Goal: Task Accomplishment & Management: Use online tool/utility

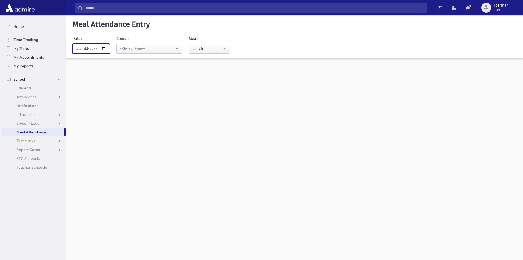
click at [109, 48] on input "**********" at bounding box center [91, 49] width 37 height 10
type input "**********"
click at [137, 51] on div "--Select One--" at bounding box center [147, 49] width 54 height 6
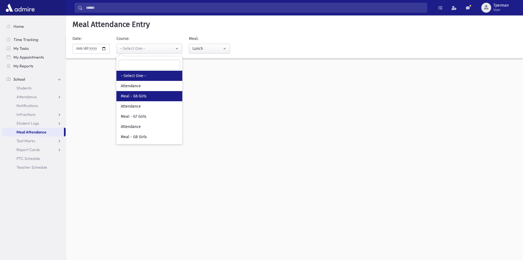
click at [139, 96] on span "Meal - G6 Girls" at bounding box center [134, 95] width 26 height 5
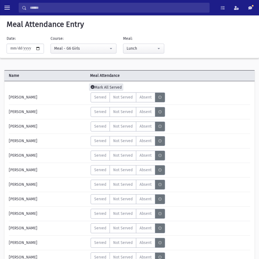
click at [113, 85] on span "Mark All Served" at bounding box center [106, 86] width 34 height 7
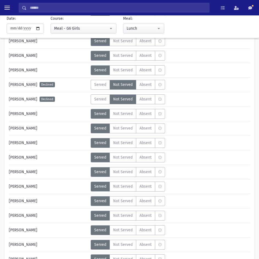
scroll to position [302, 0]
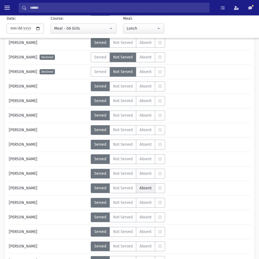
click at [145, 190] on span "Absent" at bounding box center [146, 188] width 12 height 6
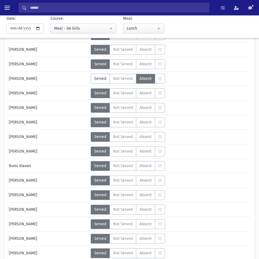
scroll to position [439, 0]
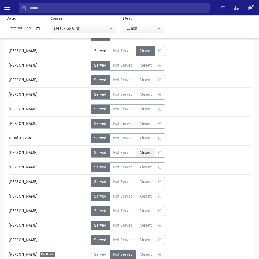
click at [144, 153] on span "Absent" at bounding box center [146, 153] width 12 height 6
click at [144, 182] on span "Absent" at bounding box center [146, 182] width 12 height 6
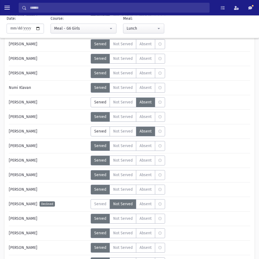
scroll to position [494, 0]
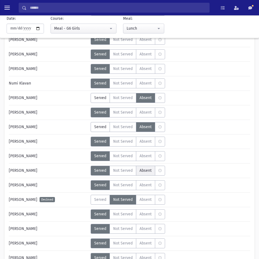
click at [145, 170] on span "Absent" at bounding box center [146, 171] width 12 height 6
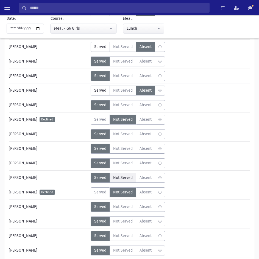
scroll to position [577, 0]
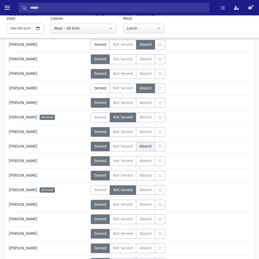
click at [150, 144] on span "Absent" at bounding box center [146, 147] width 12 height 6
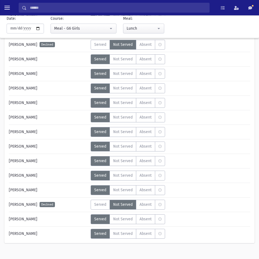
scroll to position [731, 0]
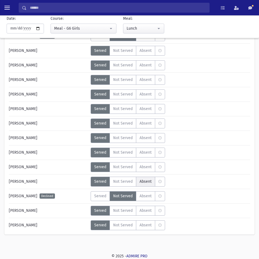
click at [145, 178] on label "Absent A" at bounding box center [145, 182] width 19 height 10
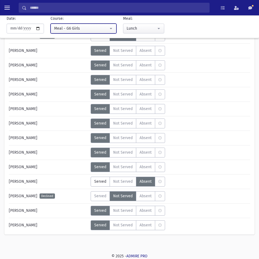
click at [71, 27] on div "Meal - G6 Girls" at bounding box center [81, 29] width 54 height 6
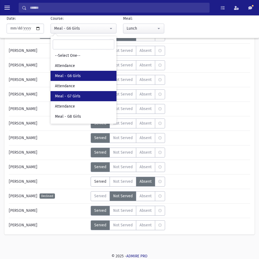
click at [71, 94] on span "Meal - G7 Girls" at bounding box center [68, 96] width 26 height 5
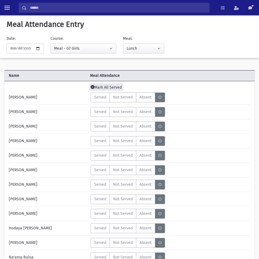
click at [104, 86] on span "Mark All Served" at bounding box center [106, 86] width 34 height 7
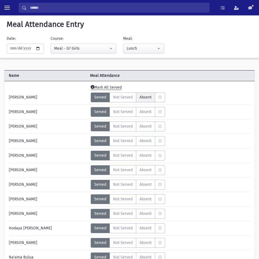
click at [146, 97] on span "Absent" at bounding box center [146, 97] width 12 height 6
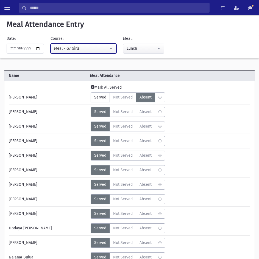
click at [70, 52] on button "Meal - G7 Girls" at bounding box center [84, 49] width 66 height 10
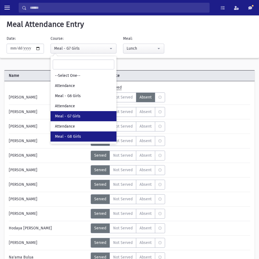
click at [76, 133] on link "Meal - G8 Girls" at bounding box center [84, 137] width 66 height 10
select select "*****"
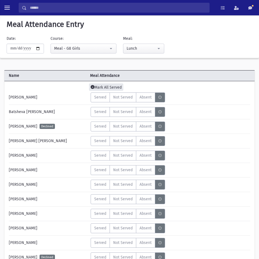
click at [100, 85] on span "Mark All Served" at bounding box center [106, 86] width 34 height 7
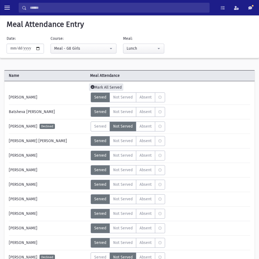
click at [104, 83] on span "Mark All Served" at bounding box center [106, 86] width 34 height 7
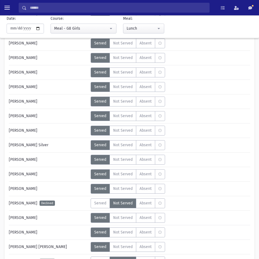
scroll to position [1022, 0]
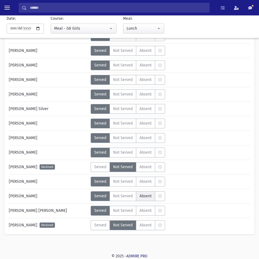
click at [144, 196] on span "Absent" at bounding box center [146, 196] width 12 height 6
